Goal: Information Seeking & Learning: Learn about a topic

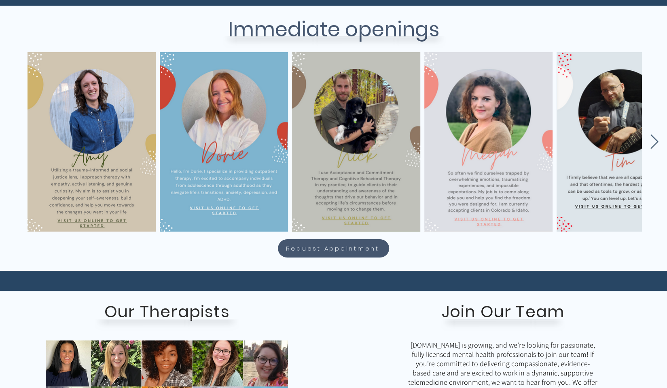
scroll to position [342, 0]
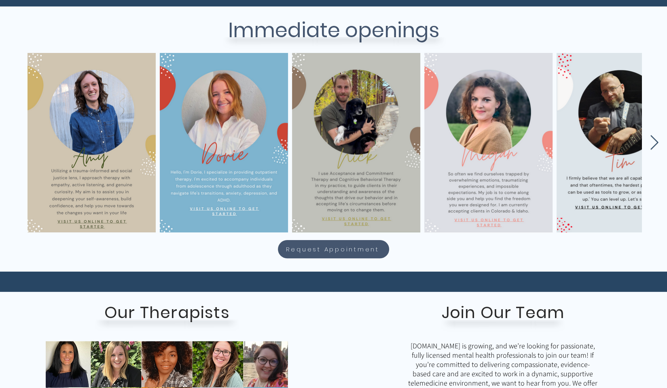
click at [651, 141] on icon "Next Item" at bounding box center [654, 143] width 9 height 16
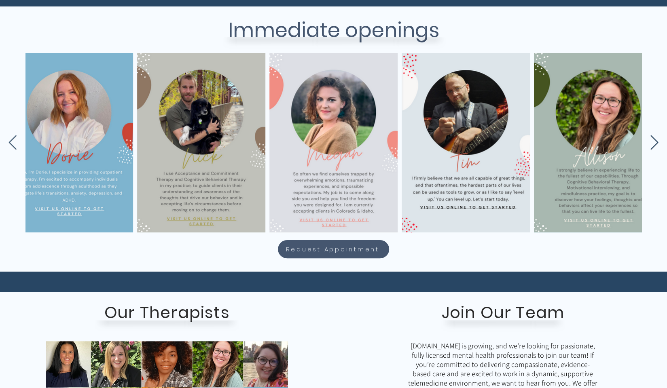
click at [651, 142] on icon "Next Item" at bounding box center [654, 143] width 9 height 16
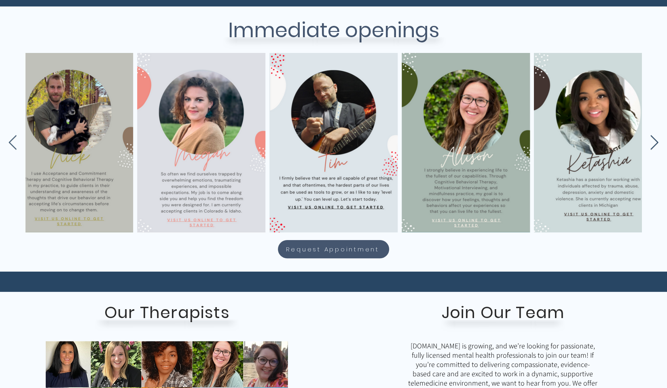
click at [656, 138] on icon "Next Item" at bounding box center [654, 143] width 9 height 16
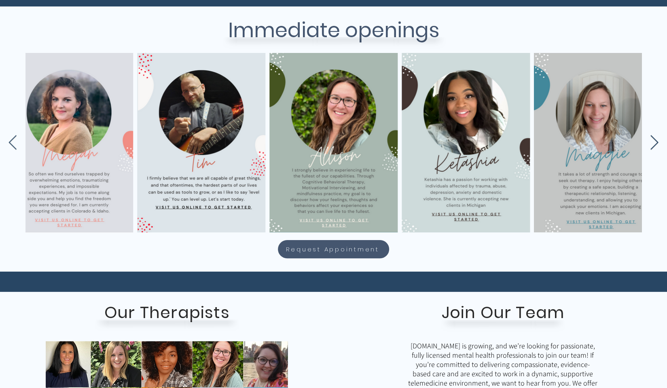
click at [653, 137] on icon "Next Item" at bounding box center [655, 142] width 8 height 15
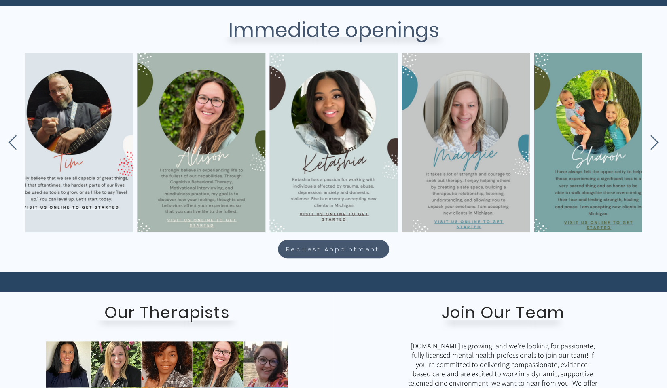
click at [325, 170] on img "main content" at bounding box center [333, 143] width 128 height 180
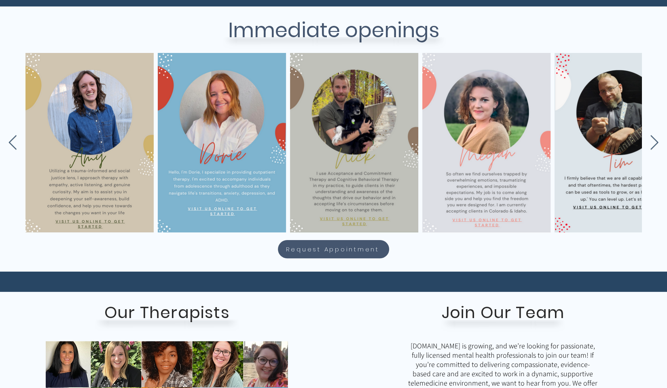
scroll to position [0, 0]
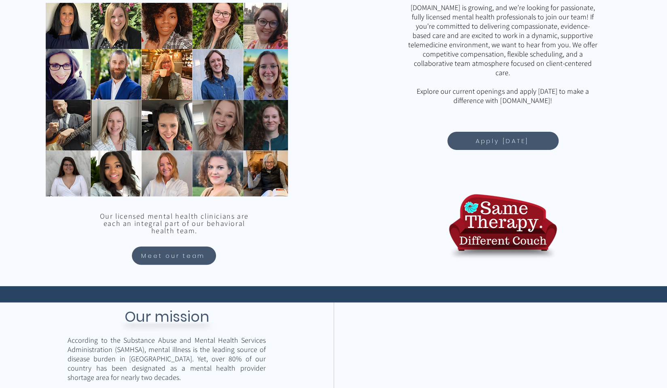
scroll to position [681, 0]
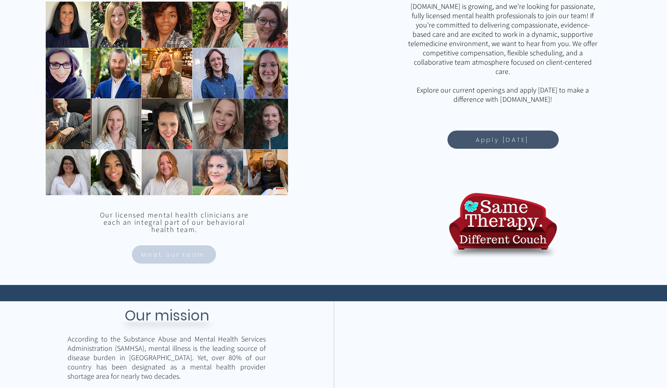
click at [192, 255] on span "Meet our team" at bounding box center [173, 254] width 64 height 9
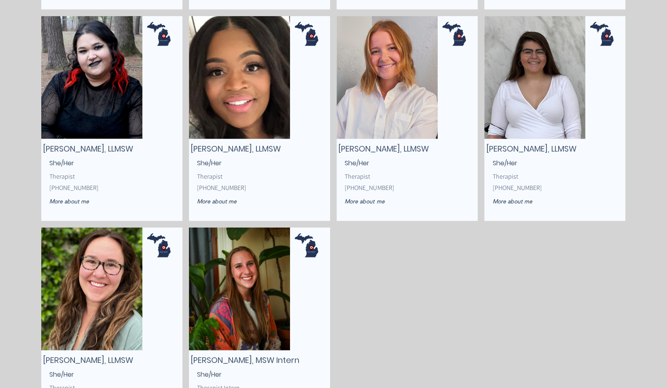
scroll to position [1187, 0]
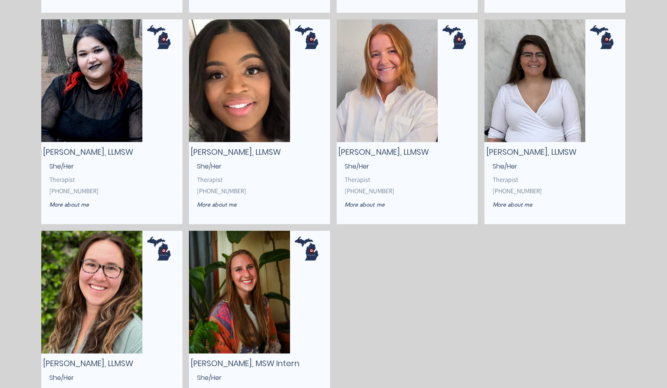
click at [217, 153] on span "[PERSON_NAME], LLMSW" at bounding box center [236, 151] width 90 height 11
click at [227, 206] on span "More about me" at bounding box center [217, 204] width 40 height 7
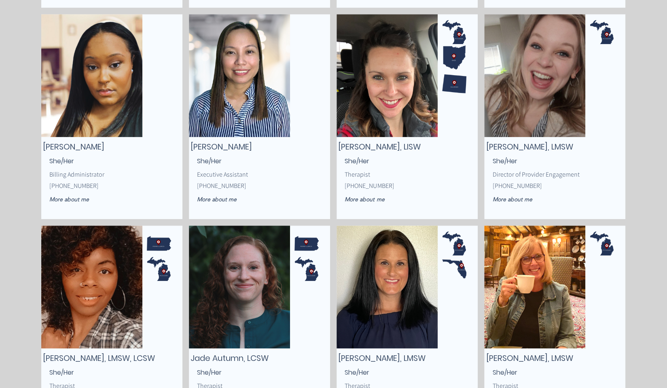
scroll to position [346, 0]
click at [520, 202] on span "More about me" at bounding box center [512, 199] width 40 height 7
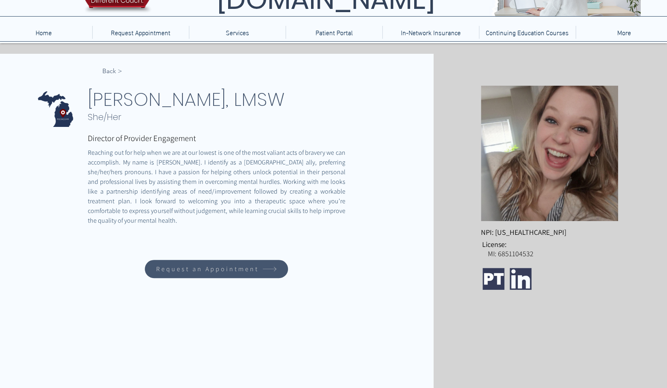
scroll to position [59, 0]
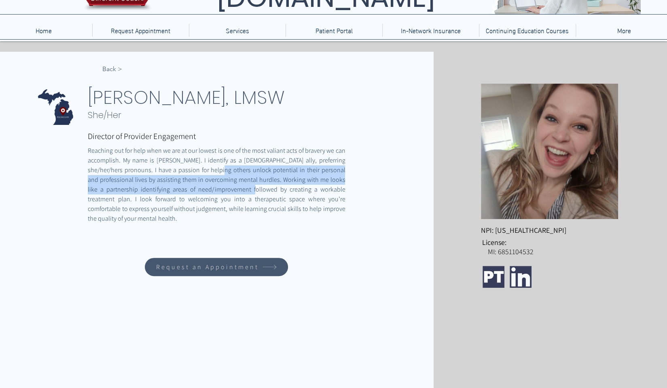
drag, startPoint x: 194, startPoint y: 170, endPoint x: 207, endPoint y: 189, distance: 22.7
click at [207, 189] on span "Reaching out for help when we are at our lowest is one of the most valiant acts…" at bounding box center [217, 184] width 259 height 76
click at [195, 169] on span "Reaching out for help when we are at our lowest is one of the most valiant acts…" at bounding box center [217, 184] width 259 height 76
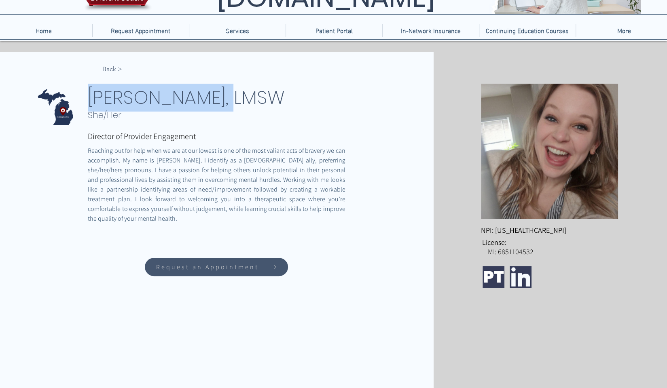
drag, startPoint x: 221, startPoint y: 100, endPoint x: 89, endPoint y: 106, distance: 132.1
click at [89, 106] on span "[PERSON_NAME], LMSW" at bounding box center [186, 98] width 197 height 26
copy span "[PERSON_NAME]"
